Goal: Transaction & Acquisition: Purchase product/service

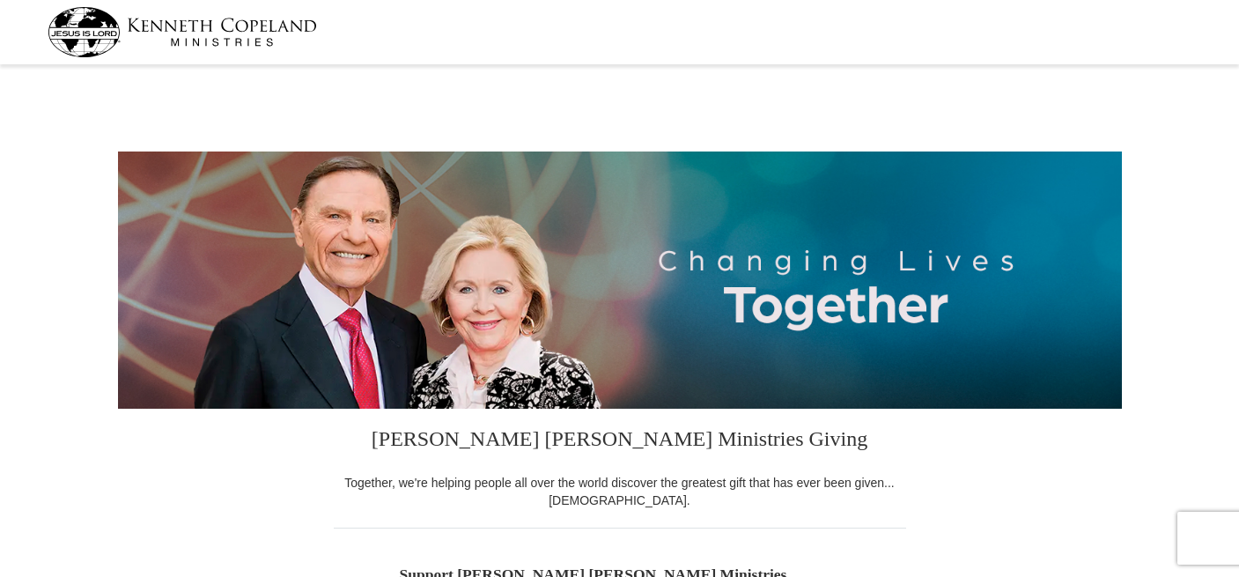
select select "CA"
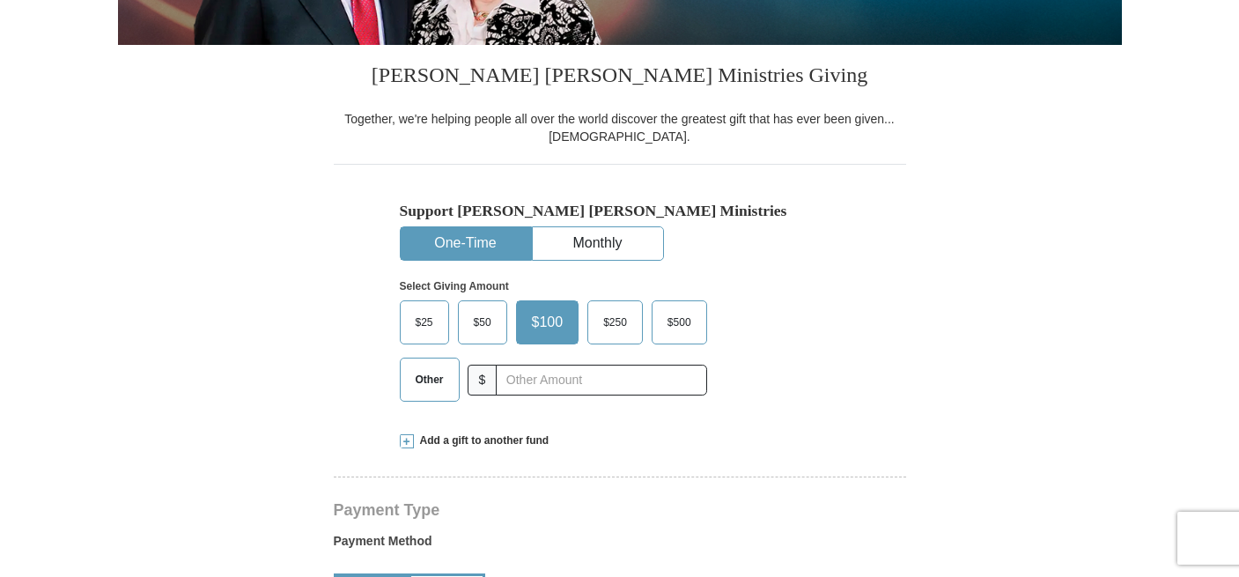
scroll to position [365, 0]
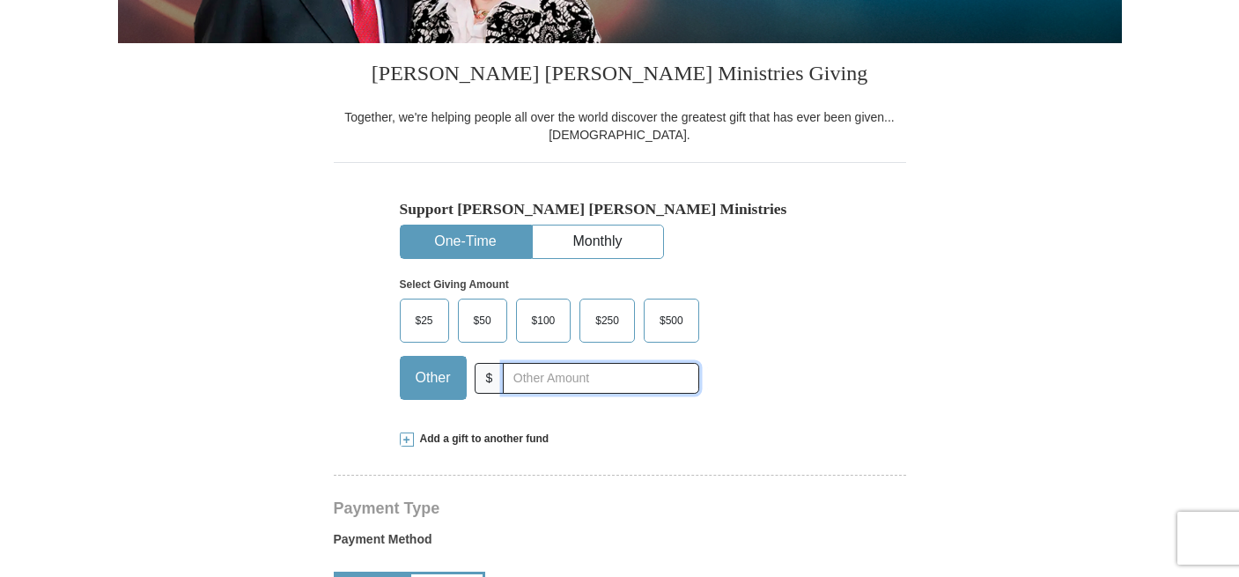
click at [551, 381] on input "text" at bounding box center [600, 378] width 195 height 31
type input "2"
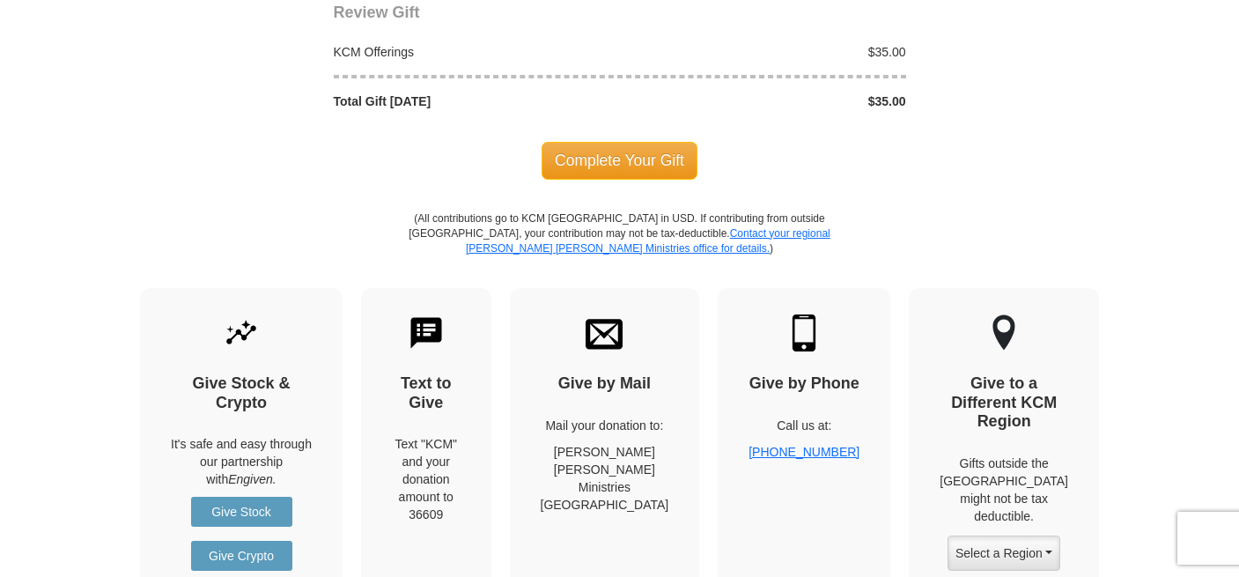
scroll to position [1795, 0]
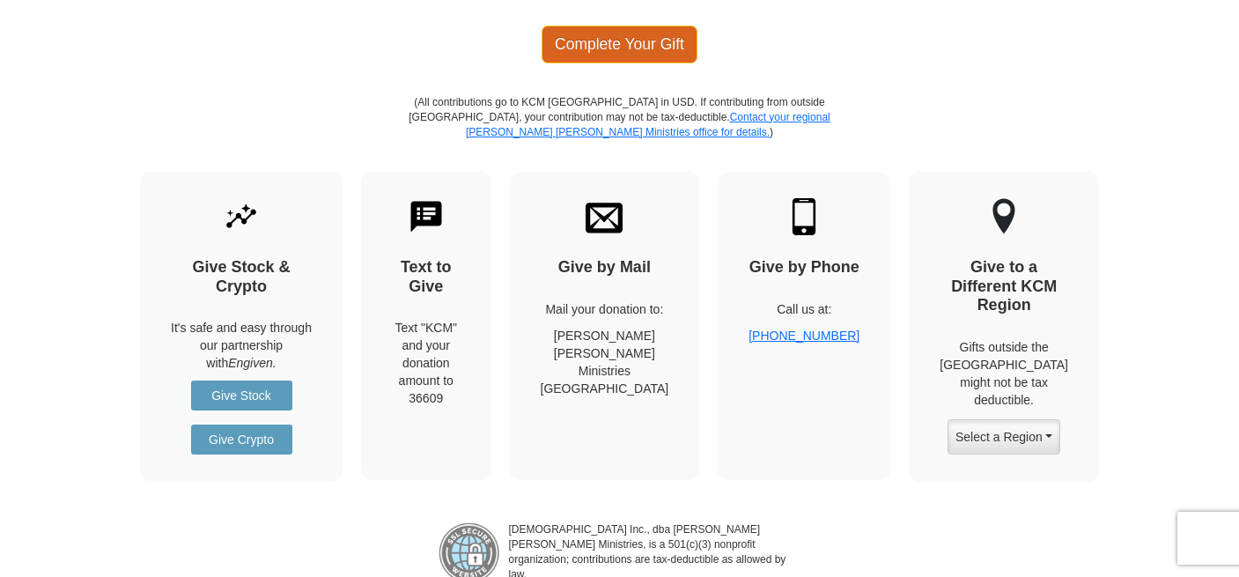
type input "35"
click at [645, 54] on span "Complete Your Gift" at bounding box center [619, 44] width 156 height 37
